Goal: Check status

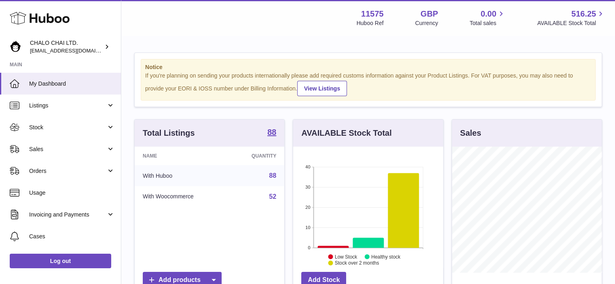
scroll to position [126, 150]
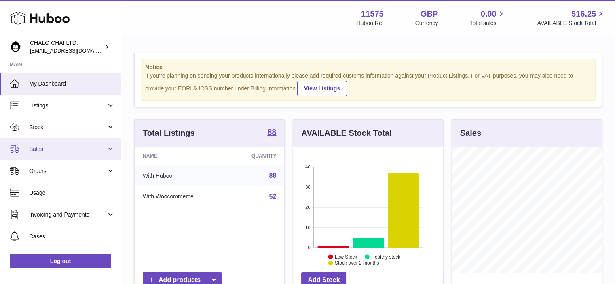
click at [36, 150] on span "Sales" at bounding box center [67, 150] width 77 height 8
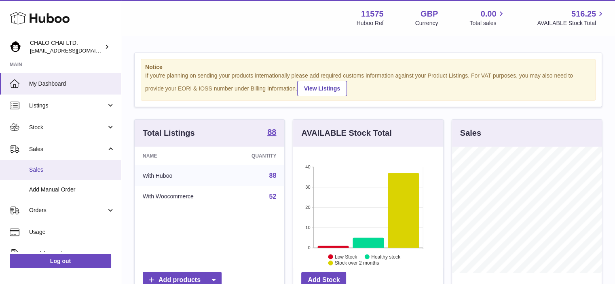
click at [49, 173] on span "Sales" at bounding box center [72, 170] width 86 height 8
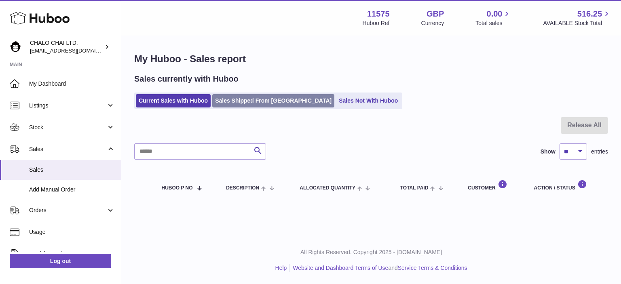
click at [263, 102] on link "Sales Shipped From Huboo" at bounding box center [273, 100] width 122 height 13
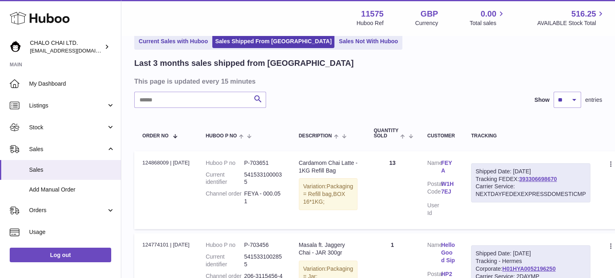
scroll to position [81, 0]
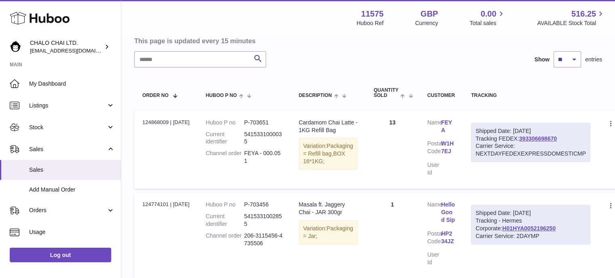
drag, startPoint x: 578, startPoint y: 153, endPoint x: 462, endPoint y: 131, distance: 118.2
click at [463, 131] on td "Shipped Date: [DATE] Tracking FEDEX: 393306698670 Carrier Service: NEXTDAYFEDEX…" at bounding box center [531, 150] width 136 height 78
copy div "Shipped Date: [DATE] Tracking FEDEX: 393306698670 Carrier Service: NEXTDAYFEDEX…"
click at [536, 137] on link "393306698670" at bounding box center [538, 139] width 38 height 6
